Goal: Task Accomplishment & Management: Manage account settings

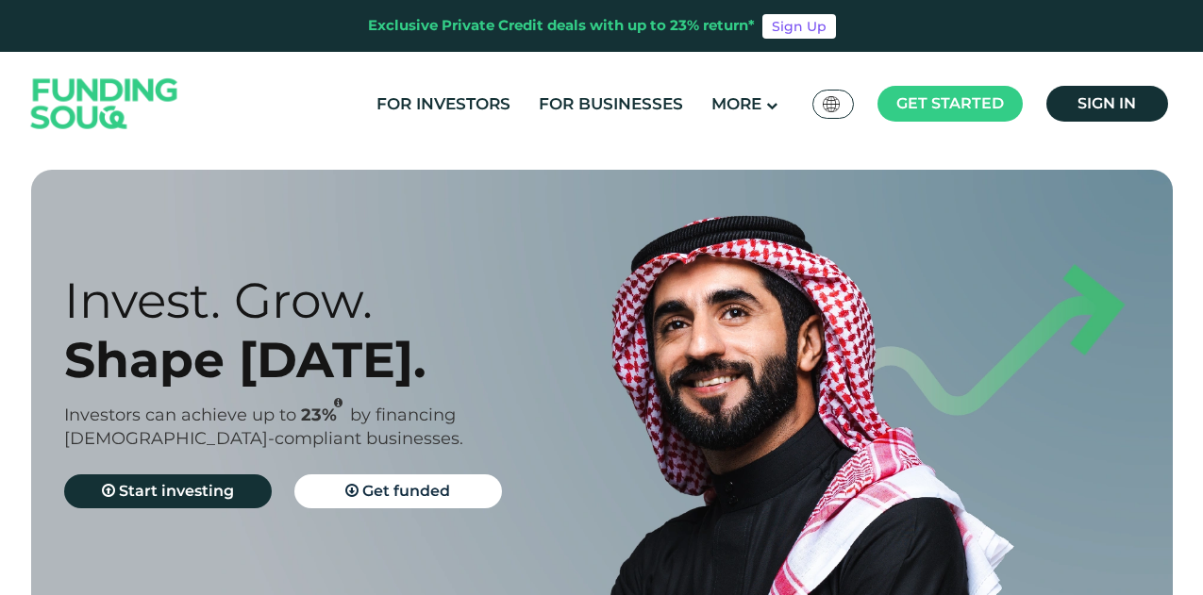
click at [1104, 100] on span "Sign in" at bounding box center [1106, 103] width 58 height 18
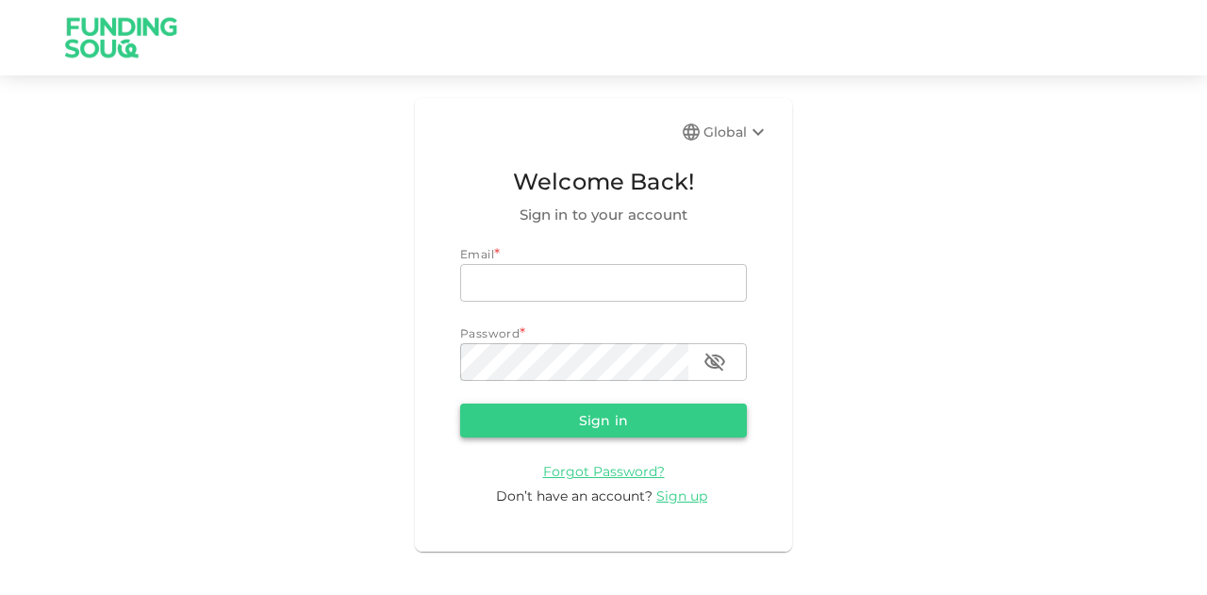
type input "[EMAIL_ADDRESS][PERSON_NAME][DOMAIN_NAME]"
click at [690, 422] on button "Sign in" at bounding box center [603, 421] width 287 height 34
